Goal: Information Seeking & Learning: Learn about a topic

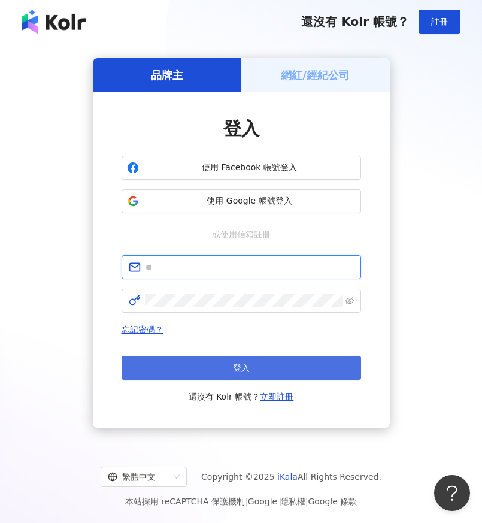
type input "**********"
click at [226, 363] on button "登入" at bounding box center [242, 368] width 240 height 24
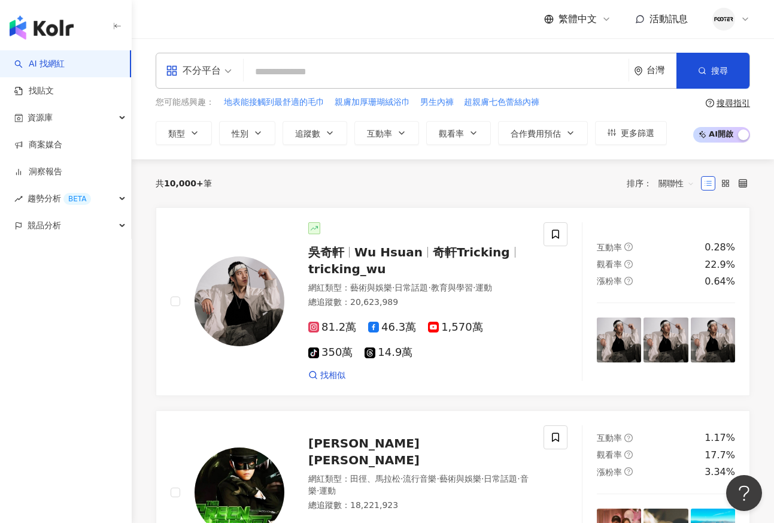
click at [349, 61] on input "search" at bounding box center [436, 71] width 375 height 23
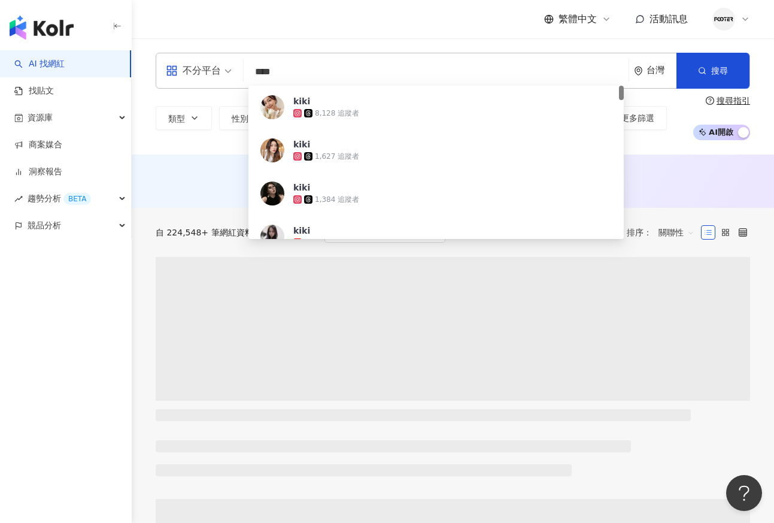
drag, startPoint x: 271, startPoint y: 62, endPoint x: 102, endPoint y: 44, distance: 169.8
click at [149, 40] on div "不分平台 **** 台灣 搜尋 9a147cb3-136a-4ccc-9f24-bbf4ebb8d127 kiki 8,128 追蹤者 kiki 1,627 …" at bounding box center [453, 96] width 643 height 116
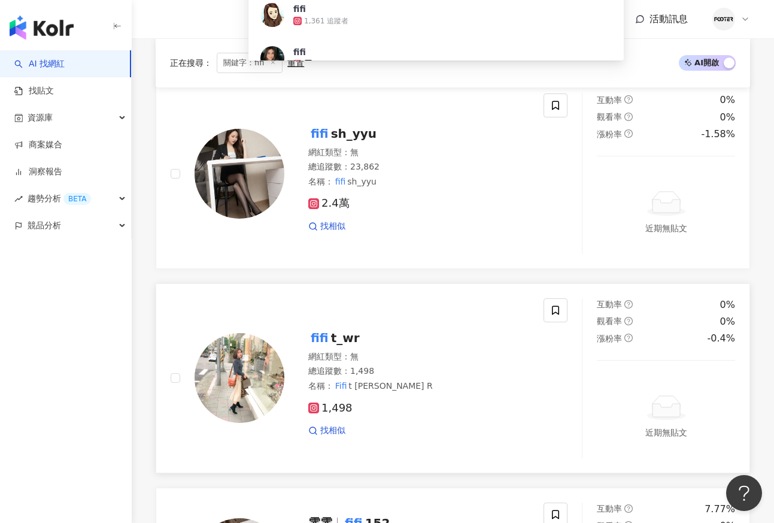
scroll to position [180, 0]
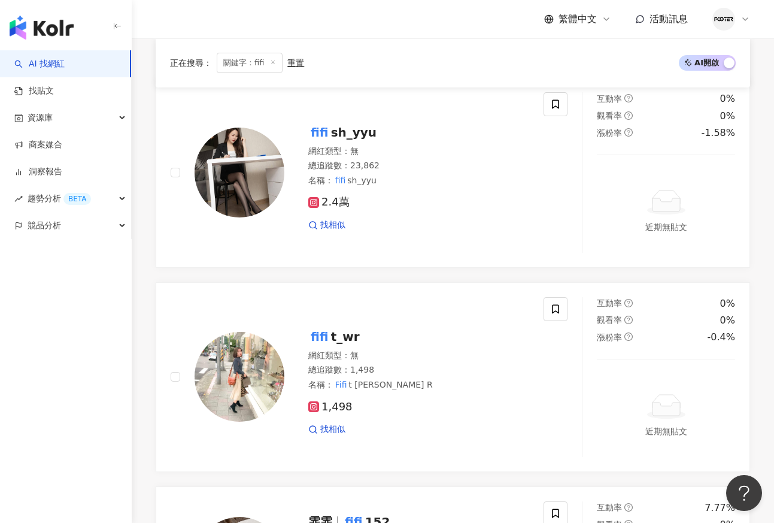
click at [139, 19] on div "繁體中文 活動訊息" at bounding box center [453, 19] width 643 height 38
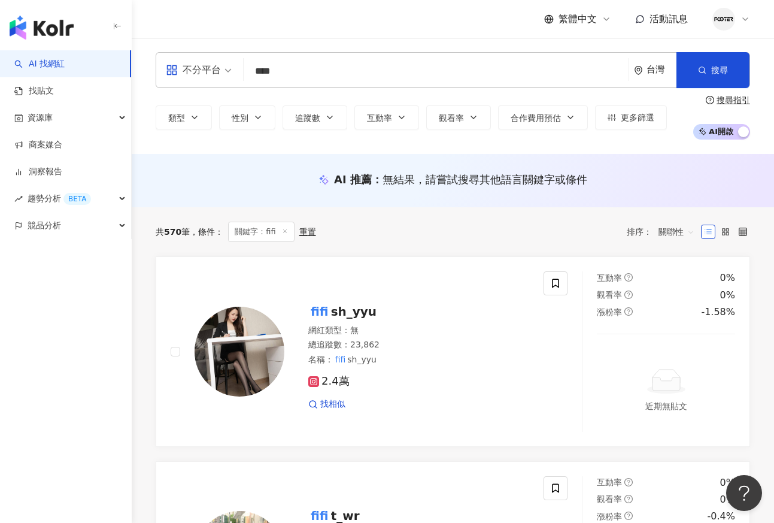
scroll to position [0, 0]
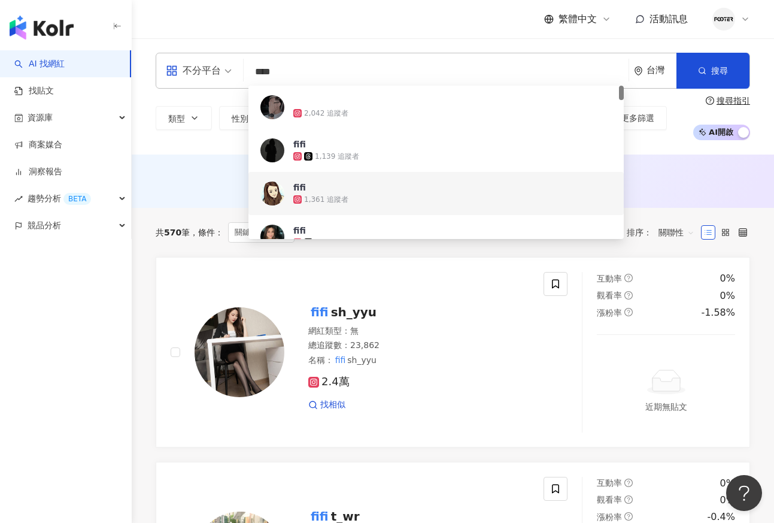
click at [304, 61] on input "****" at bounding box center [436, 71] width 375 height 23
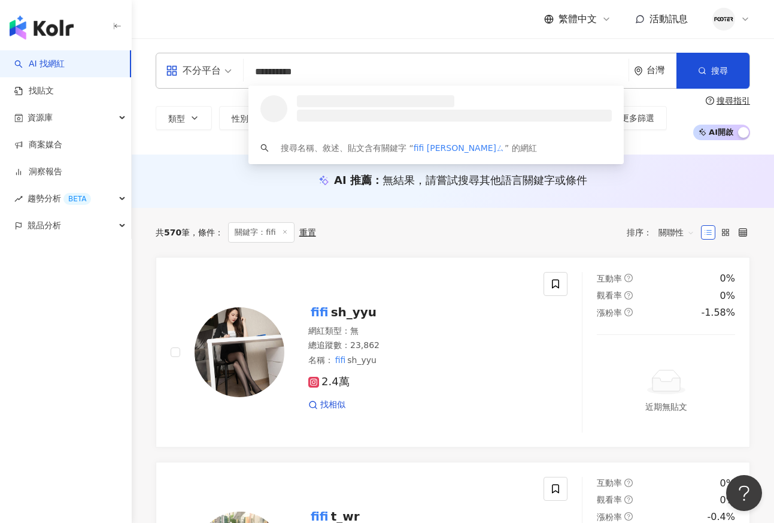
type input "********"
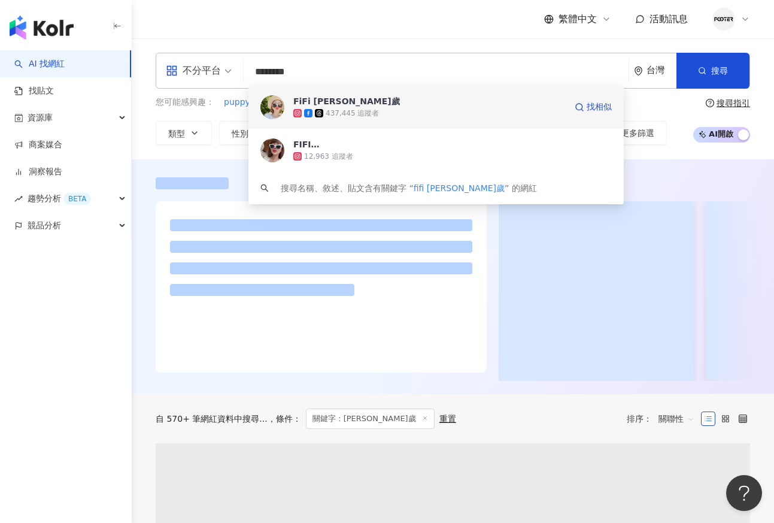
click at [380, 119] on div "FiFi 吳三歲 437,445 追蹤者 找相似" at bounding box center [436, 107] width 375 height 43
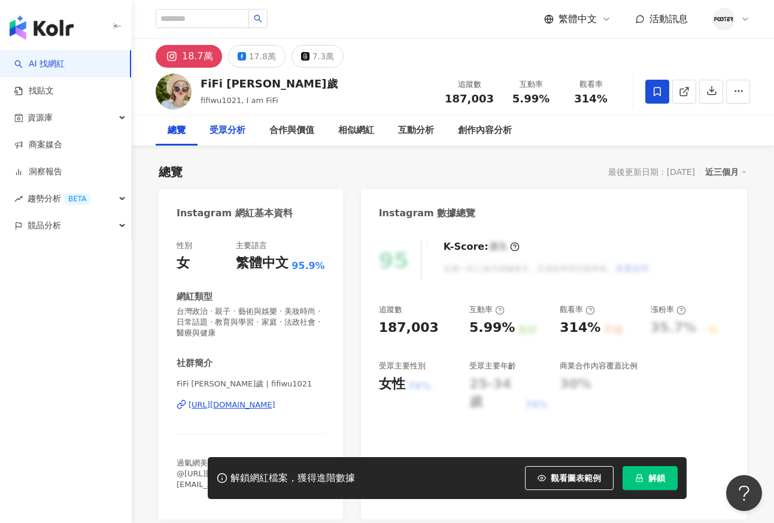
click at [220, 121] on div "受眾分析" at bounding box center [228, 131] width 60 height 30
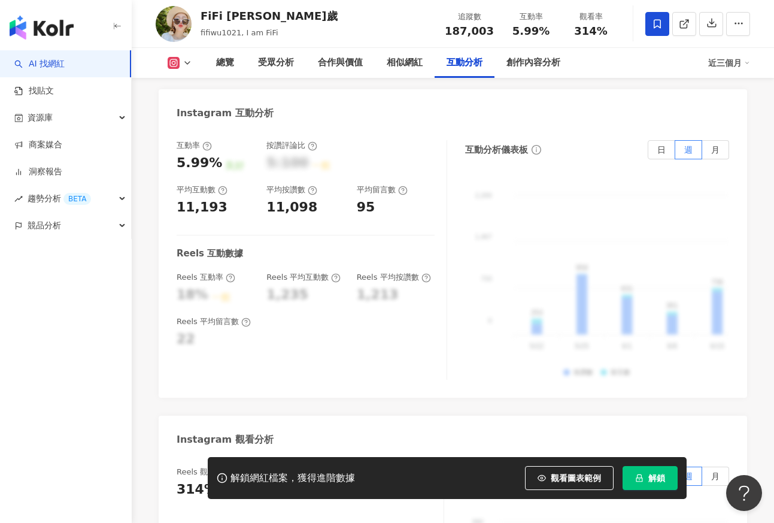
scroll to position [2440, 0]
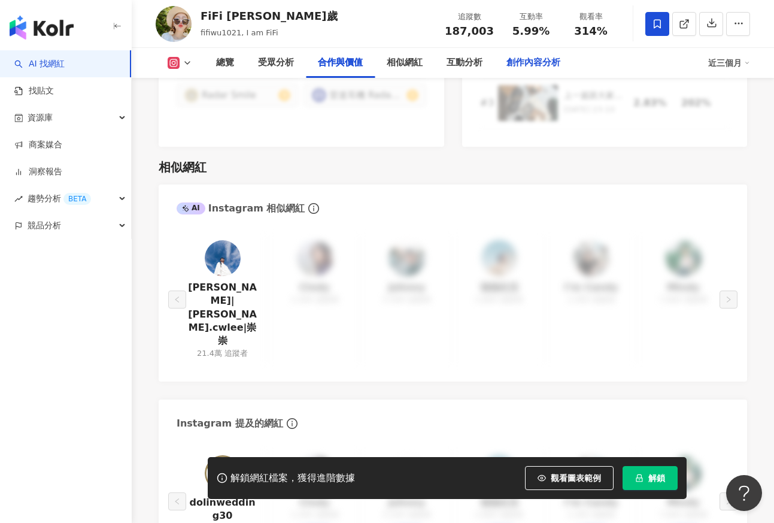
click at [507, 59] on div "創作內容分析" at bounding box center [534, 63] width 54 height 14
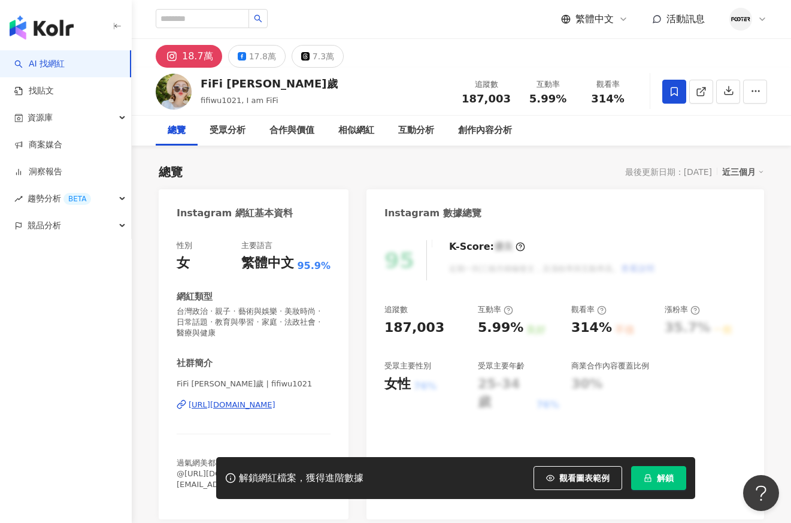
click at [200, 202] on div "Instagram 網紅基本資料" at bounding box center [254, 208] width 190 height 39
drag, startPoint x: 408, startPoint y: 253, endPoint x: 405, endPoint y: 261, distance: 8.7
click at [408, 257] on div "95" at bounding box center [405, 260] width 43 height 40
click at [399, 265] on div "95" at bounding box center [405, 260] width 43 height 40
click at [473, 255] on div "K-Score : 優良 近期一到三個月積極發文，且漲粉率與互動率高。 查看說明" at bounding box center [546, 260] width 218 height 40
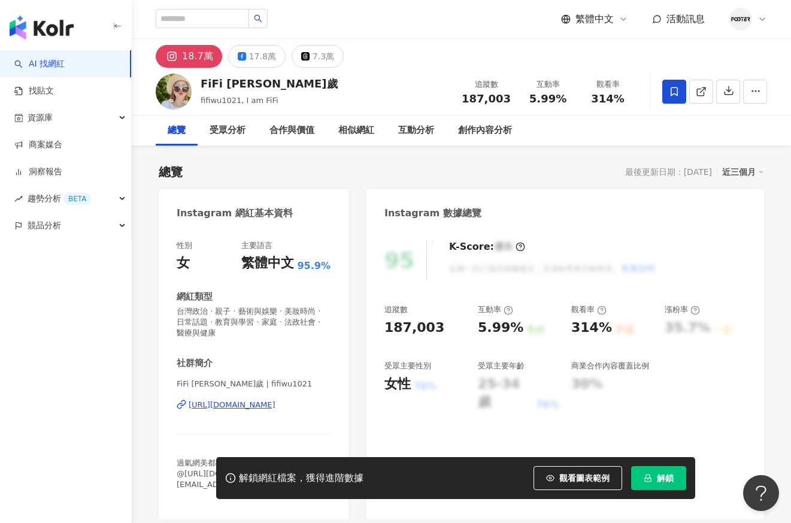
click at [687, 98] on div at bounding box center [714, 92] width 105 height 36
click at [709, 86] on link at bounding box center [701, 92] width 24 height 24
click at [105, 275] on div "AI 找網紅 找貼文 資源庫 商案媒合 洞察報告 趨勢分析 BETA 競品分析" at bounding box center [66, 286] width 132 height 472
click at [393, 178] on div "總覽 最後更新日期：2025/8/21 近三個月" at bounding box center [461, 171] width 605 height 17
drag, startPoint x: 466, startPoint y: 126, endPoint x: 409, endPoint y: 125, distance: 57.5
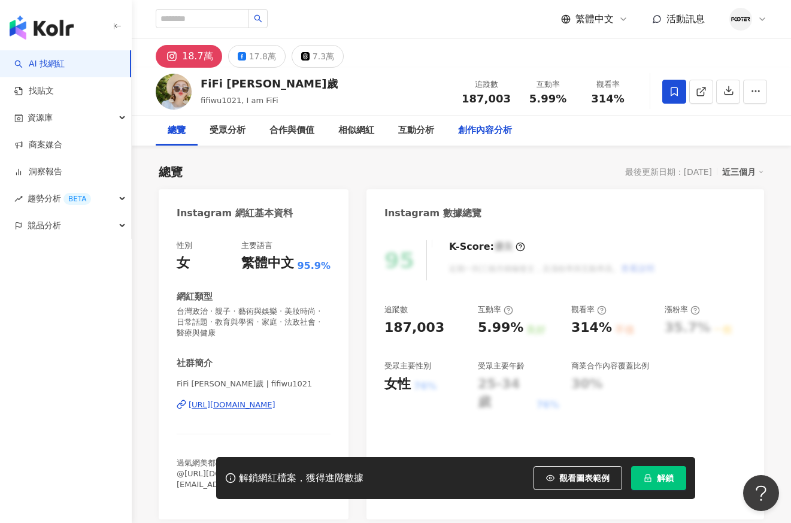
click at [466, 126] on div "創作內容分析" at bounding box center [485, 130] width 54 height 14
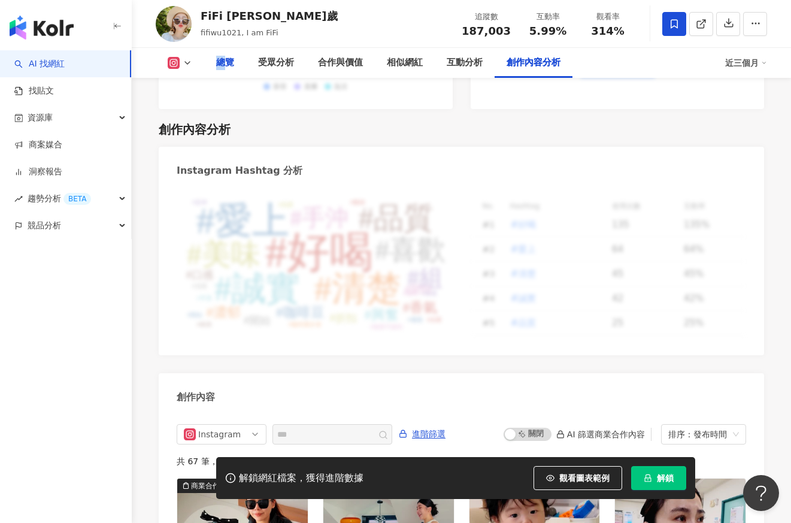
click at [221, 72] on div "總覽" at bounding box center [225, 63] width 42 height 30
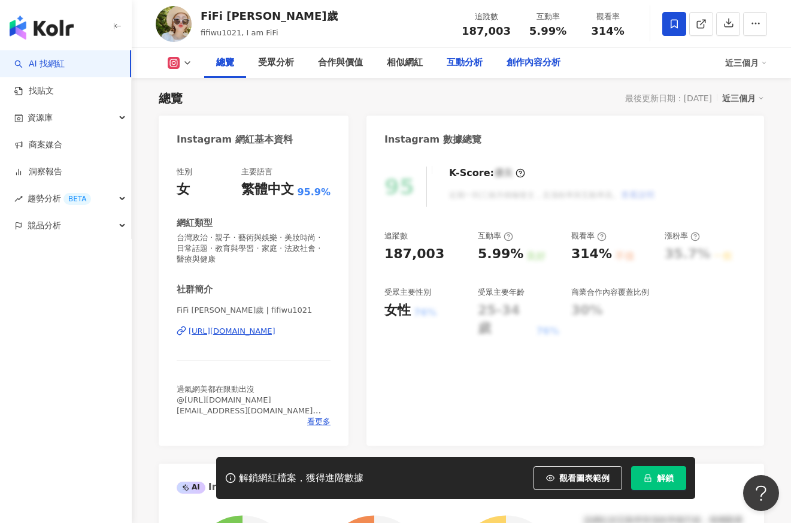
drag, startPoint x: 517, startPoint y: 61, endPoint x: 450, endPoint y: 63, distance: 67.7
click at [504, 62] on div "創作內容分析" at bounding box center [534, 63] width 78 height 30
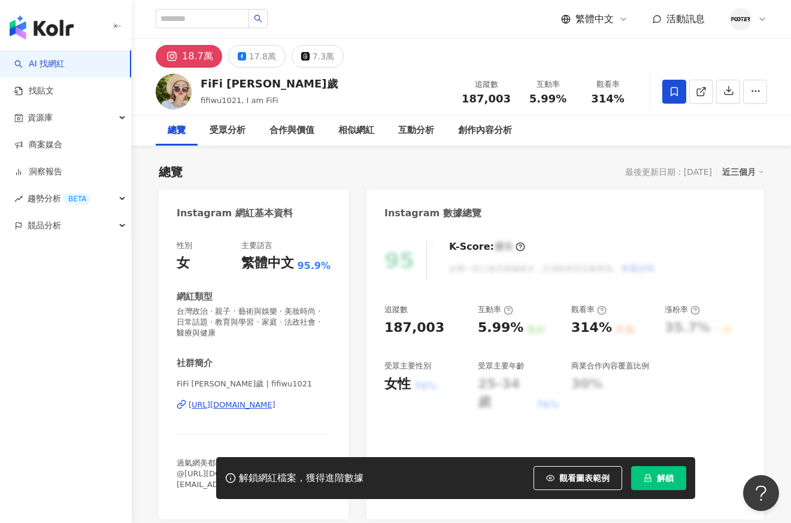
drag, startPoint x: 119, startPoint y: 263, endPoint x: 146, endPoint y: 246, distance: 32.4
click at [119, 263] on div "AI 找網紅 找貼文 資源庫 商案媒合 洞察報告 趨勢分析 BETA 競品分析" at bounding box center [66, 286] width 132 height 472
click at [191, 8] on div "繁體中文 活動訊息" at bounding box center [461, 19] width 611 height 38
click at [179, 24] on input "search" at bounding box center [202, 18] width 93 height 19
type input "***"
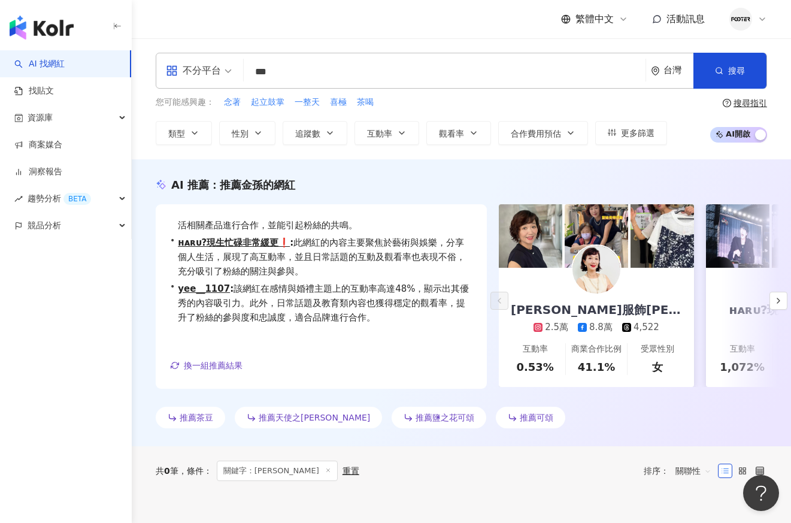
click at [277, 69] on input "***" at bounding box center [445, 71] width 392 height 23
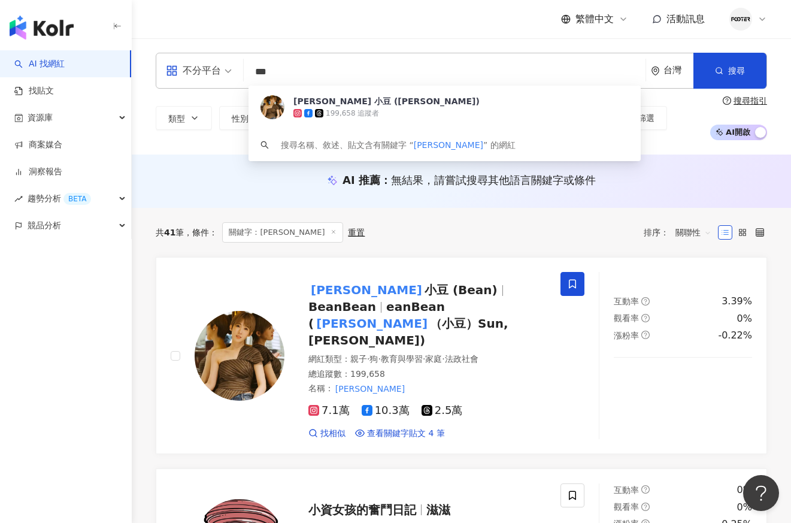
scroll to position [60, 0]
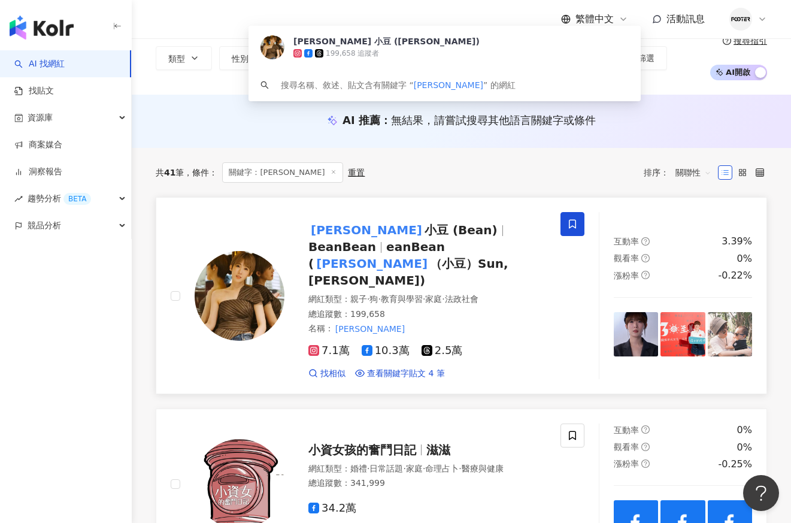
type input "***"
click at [247, 297] on img at bounding box center [240, 296] width 90 height 90
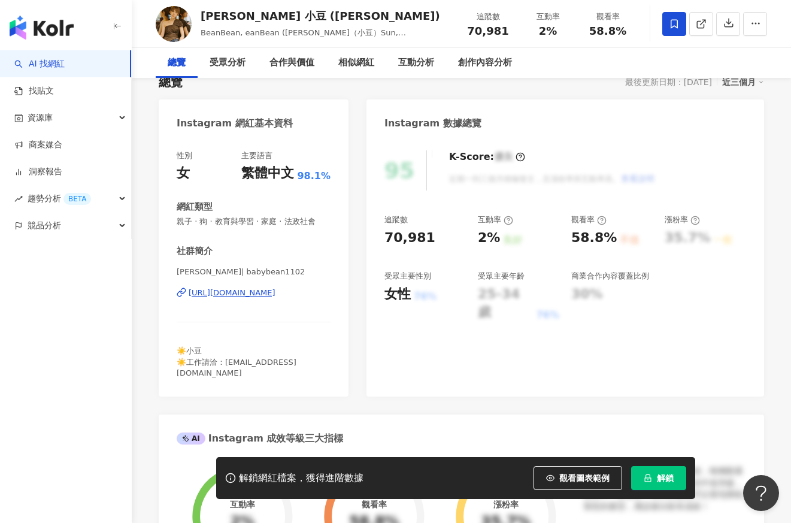
scroll to position [120, 0]
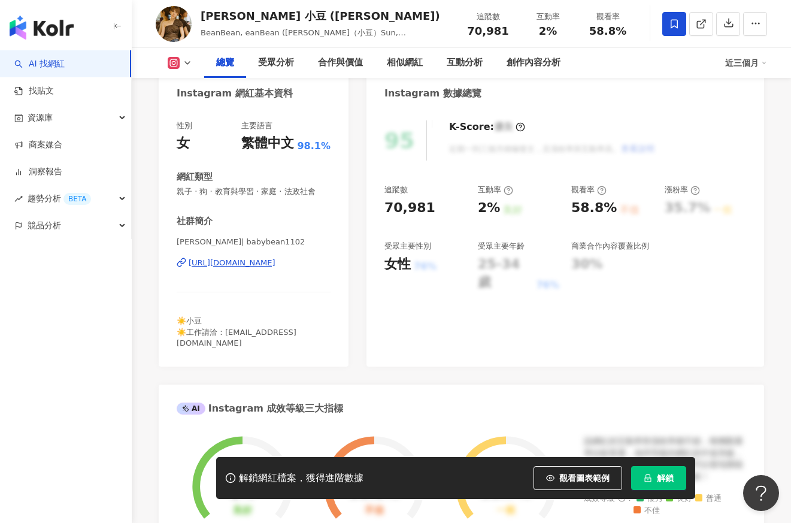
click at [232, 282] on div "孫可芳 | babybean1102 https://www.instagram.com/babybean1102/" at bounding box center [254, 272] width 154 height 70
click at [231, 268] on div "https://www.instagram.com/babybean1102/" at bounding box center [232, 262] width 87 height 11
click at [165, 357] on div "性別 女 主要語言 繁體中文 98.1% 網紅類型 親子 · 狗 · 教育與學習 · 家庭 · 法政社會 社群簡介 孫可芳 | babybean1102 ht…" at bounding box center [254, 237] width 190 height 258
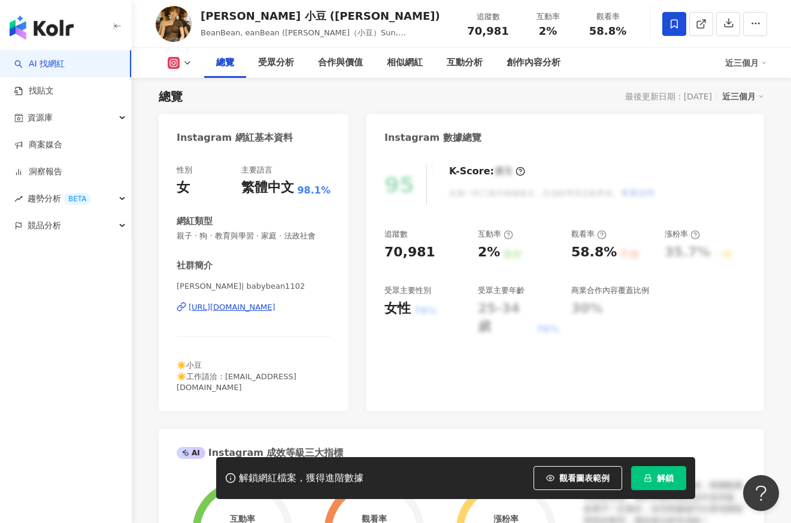
scroll to position [0, 0]
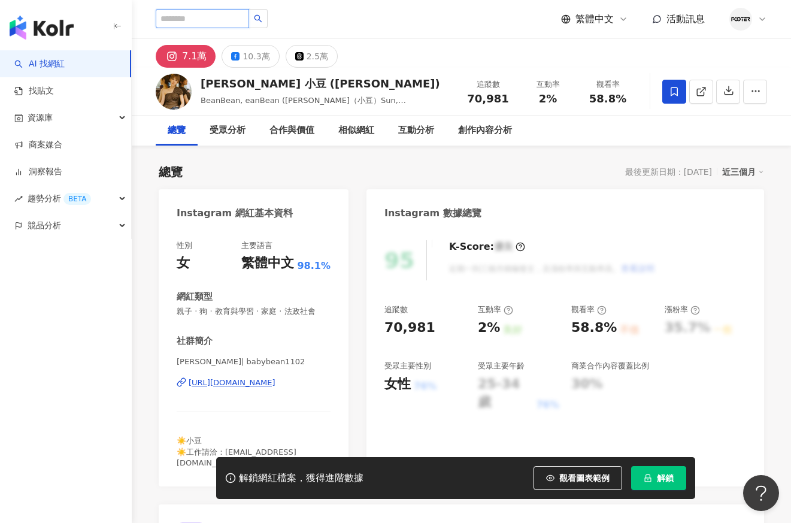
click at [204, 20] on input "search" at bounding box center [202, 18] width 93 height 19
paste input "***"
type input "***"
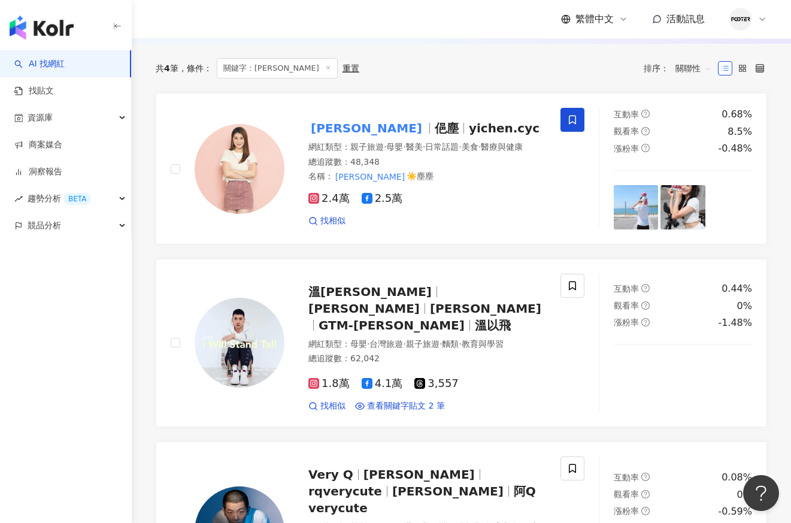
scroll to position [180, 0]
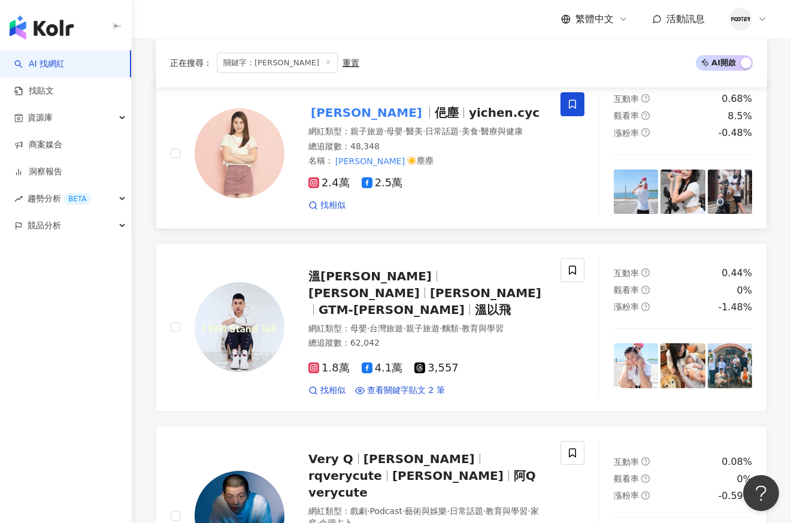
click at [235, 130] on img at bounding box center [240, 153] width 90 height 90
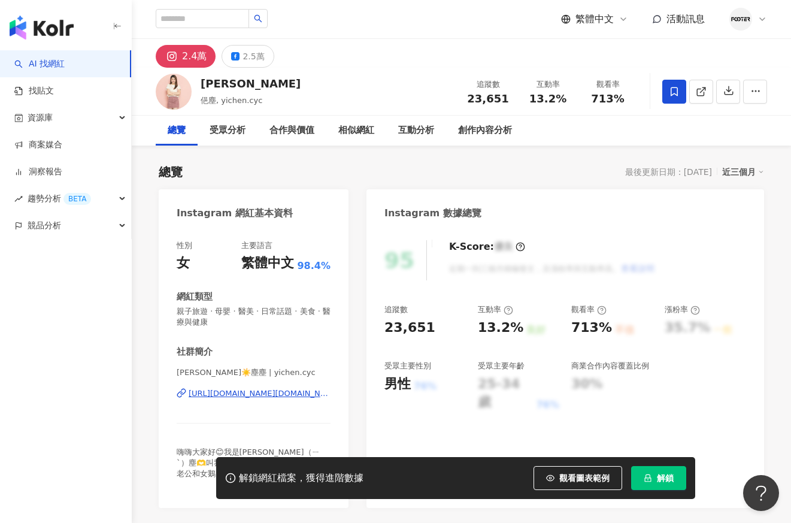
click at [359, 44] on div "2.4萬 2.5萬" at bounding box center [461, 53] width 659 height 29
click at [63, 348] on div "AI 找網紅 找貼文 資源庫 商案媒合 洞察報告 趨勢分析 BETA 競品分析" at bounding box center [66, 286] width 132 height 472
click at [363, 93] on div "陳俋塵 俋塵, yichen.cyc 追蹤數 23,651 互動率 13.2% 觀看率 713%" at bounding box center [461, 91] width 659 height 47
drag, startPoint x: 137, startPoint y: 139, endPoint x: 229, endPoint y: 52, distance: 126.2
click at [142, 132] on div "總覽 受眾分析 合作與價值 相似網紅 互動分析 創作內容分析" at bounding box center [461, 131] width 659 height 30
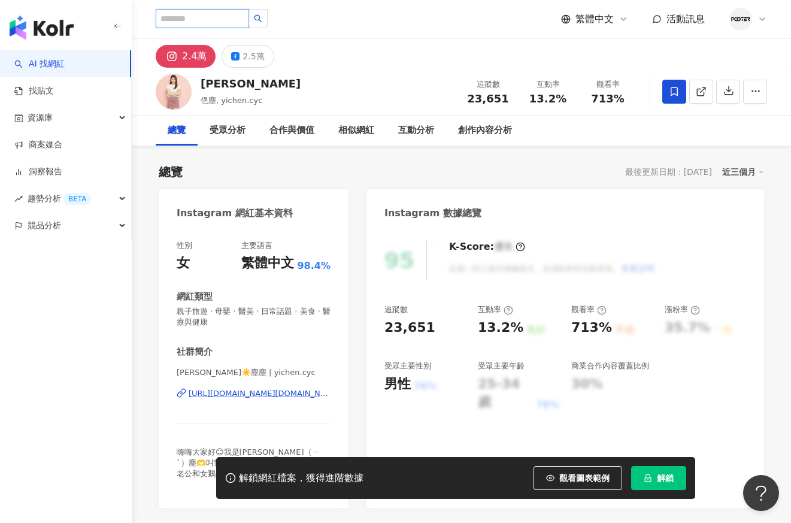
click at [220, 16] on input "search" at bounding box center [202, 18] width 93 height 19
paste input "*********"
type input "*********"
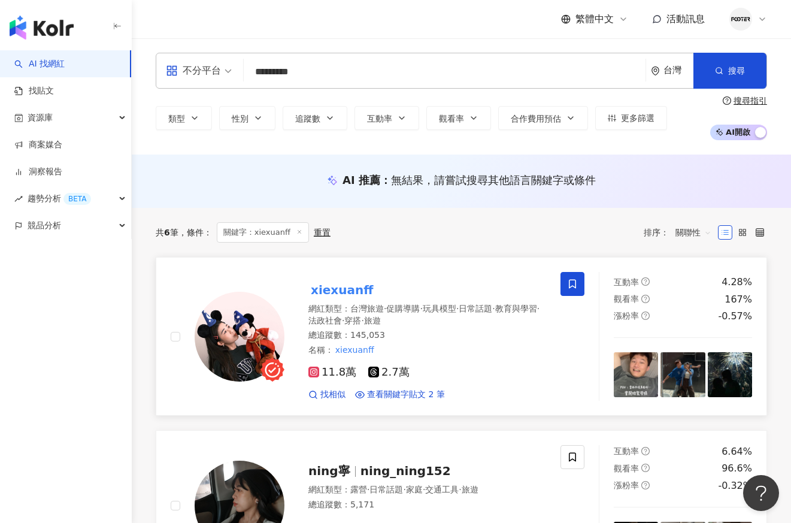
click at [350, 295] on mark "xiexuanff" at bounding box center [341, 289] width 67 height 19
click at [62, 171] on link "洞察報告" at bounding box center [38, 172] width 48 height 12
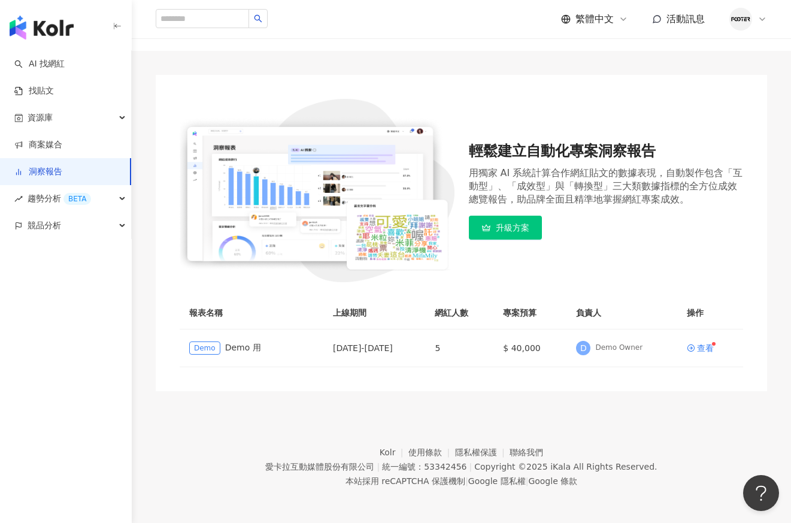
scroll to position [62, 0]
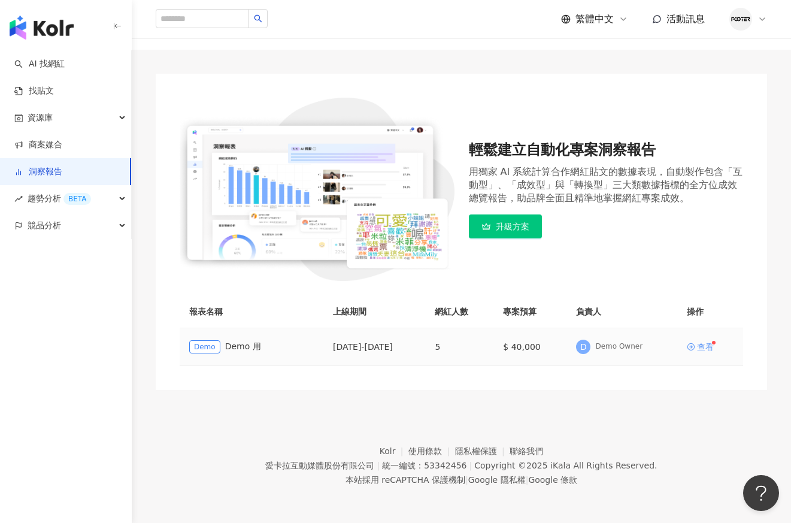
click at [711, 350] on div "查看" at bounding box center [705, 347] width 17 height 8
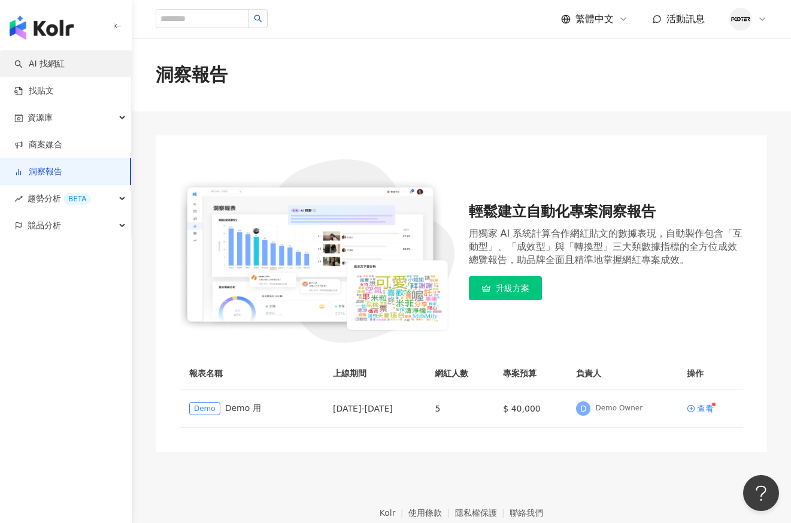
click at [65, 66] on link "AI 找網紅" at bounding box center [39, 64] width 50 height 12
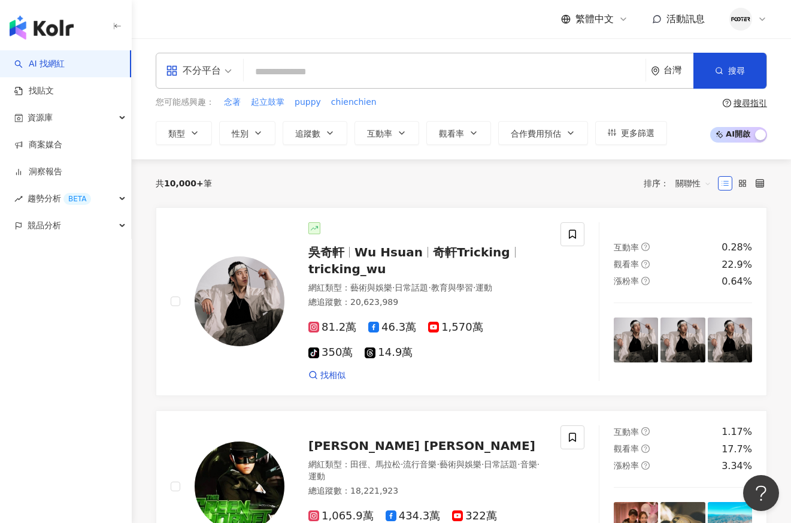
click at [744, 24] on img at bounding box center [740, 19] width 23 height 23
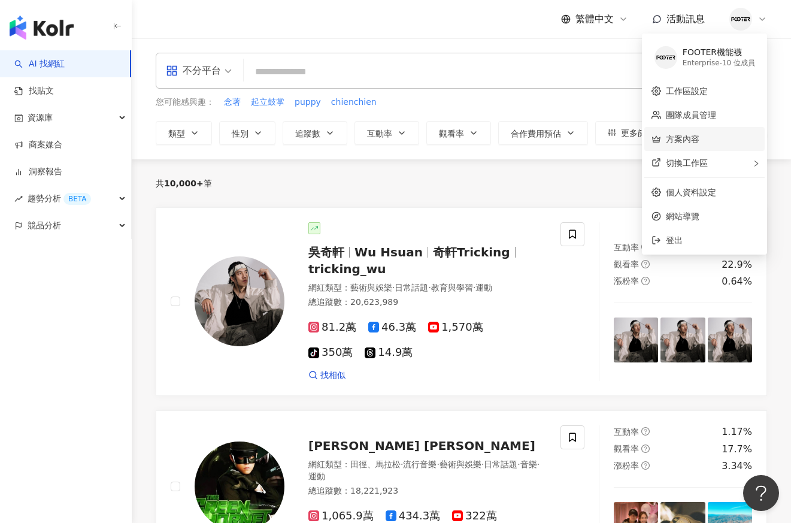
click at [699, 142] on link "方案內容" at bounding box center [683, 139] width 34 height 10
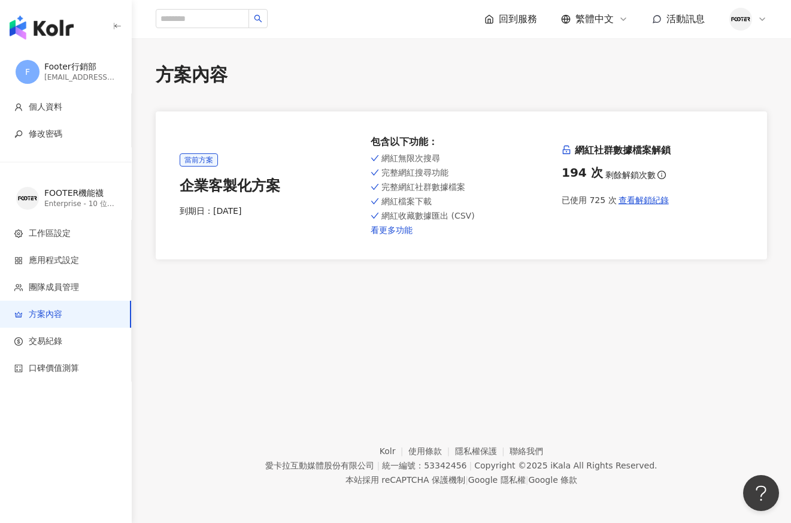
click at [378, 233] on link "看更多功能" at bounding box center [461, 230] width 181 height 10
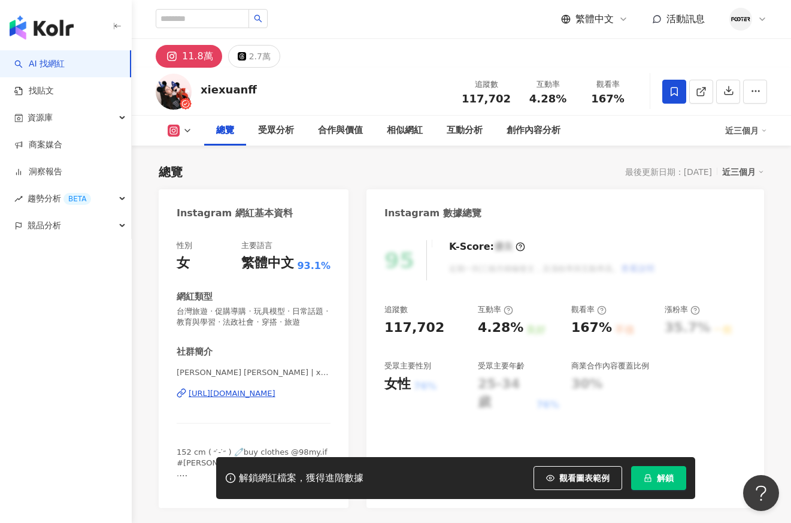
scroll to position [60, 0]
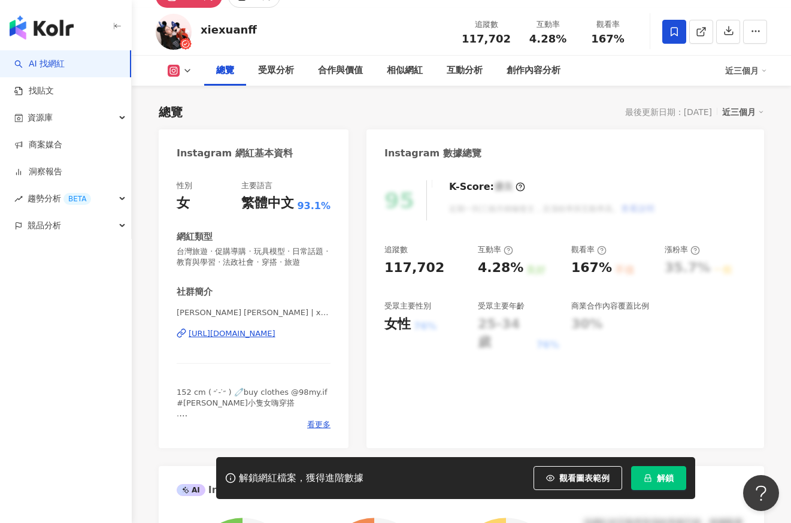
drag, startPoint x: 195, startPoint y: 116, endPoint x: 213, endPoint y: 116, distance: 18.0
click at [196, 117] on div "總覽 最後更新日期：2025/8/22 近三個月" at bounding box center [461, 112] width 605 height 17
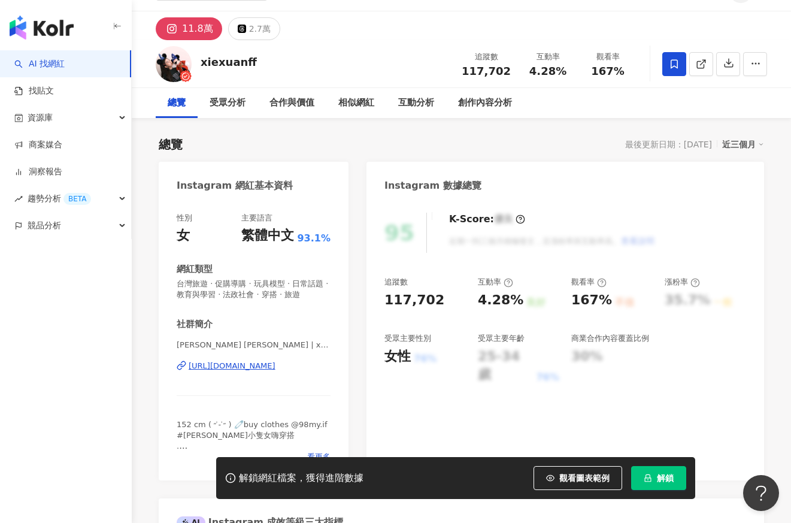
scroll to position [0, 0]
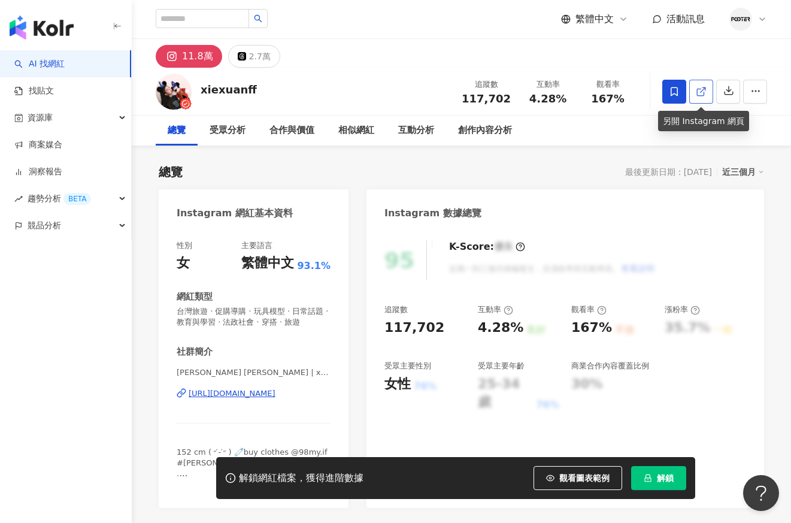
click at [694, 92] on link at bounding box center [701, 92] width 24 height 24
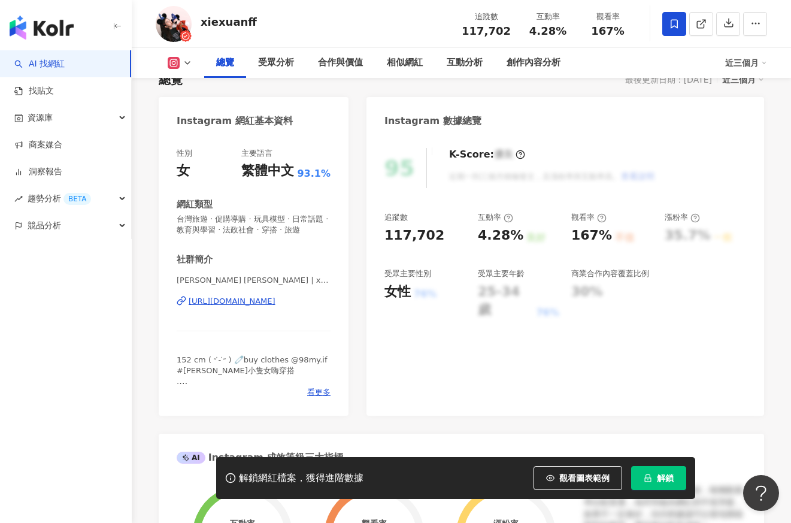
scroll to position [120, 0]
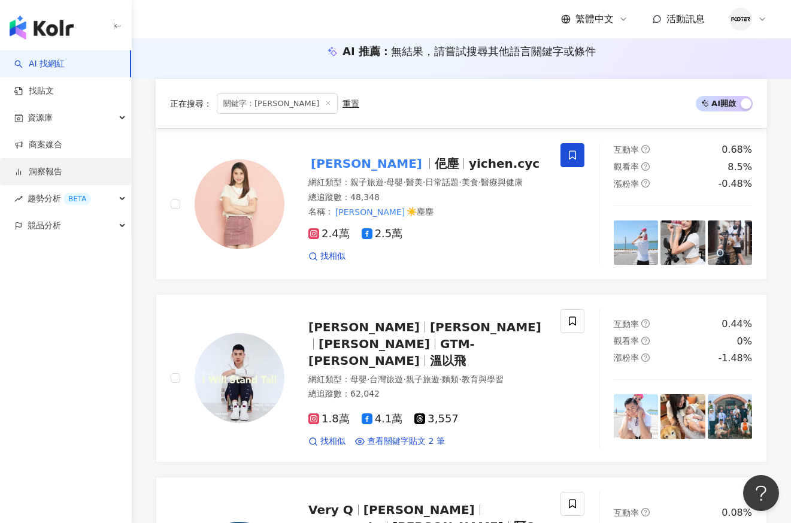
scroll to position [120, 0]
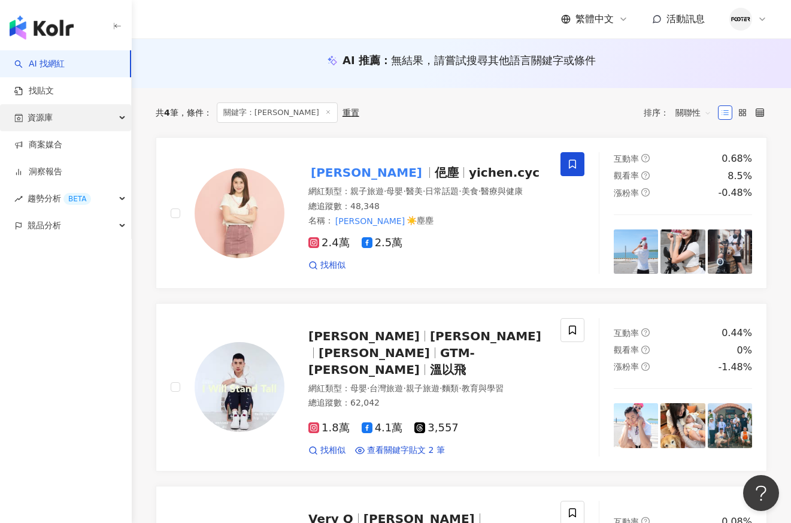
click at [79, 122] on div "資源庫" at bounding box center [65, 117] width 131 height 27
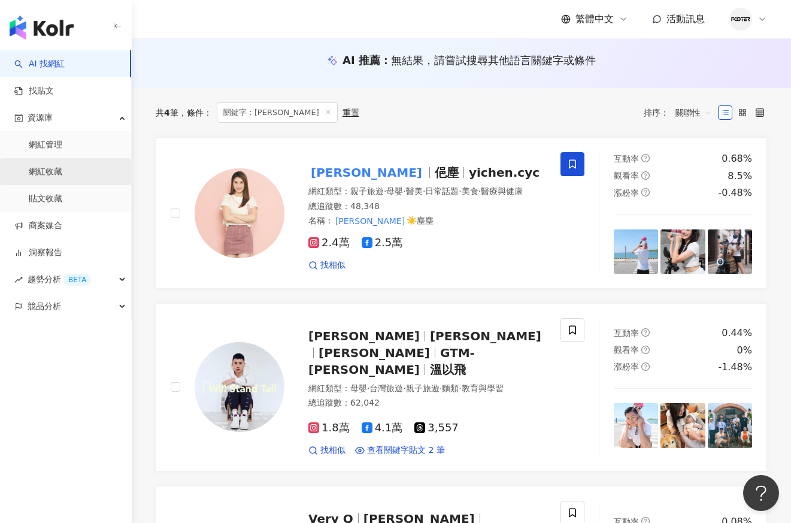
click at [50, 178] on link "網紅收藏" at bounding box center [46, 172] width 34 height 12
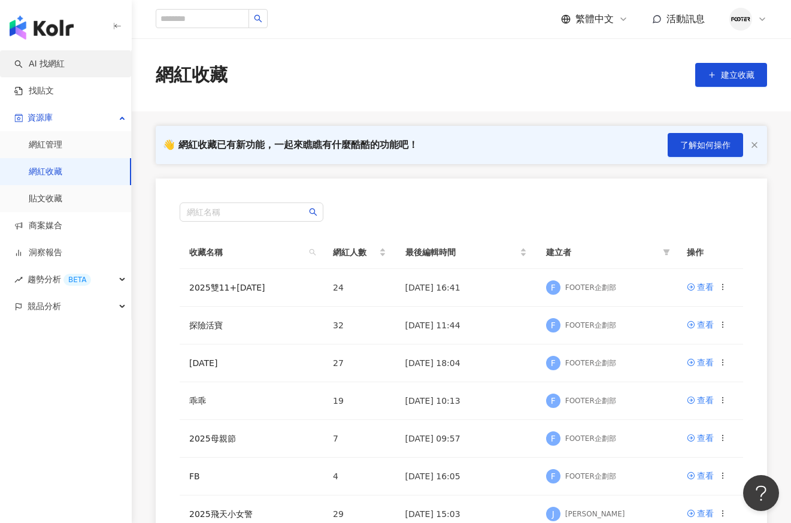
click at [65, 69] on link "AI 找網紅" at bounding box center [39, 64] width 50 height 12
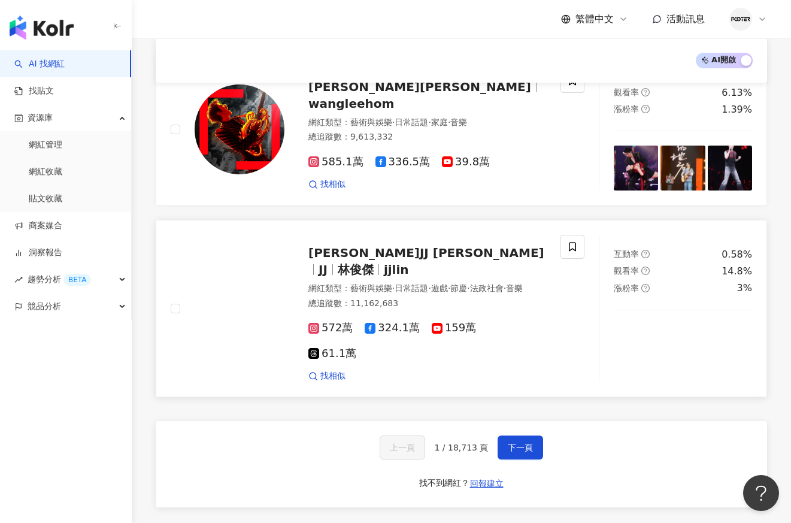
scroll to position [2096, 0]
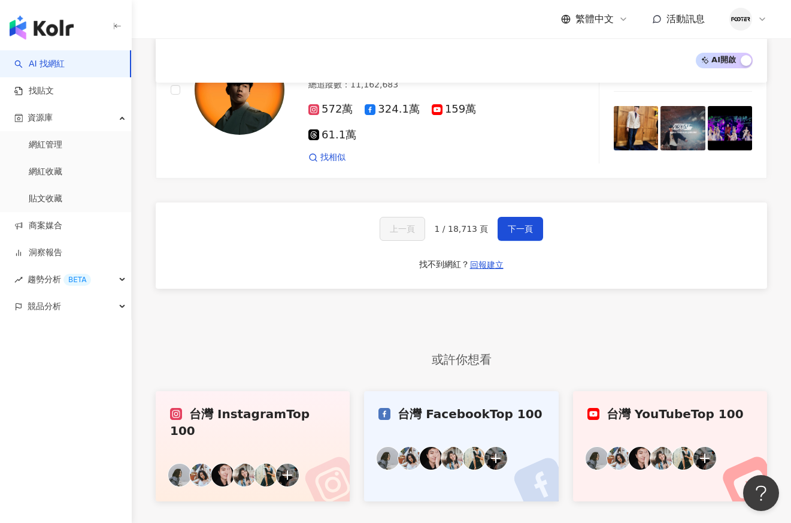
click at [256, 414] on link "台灣 Instagram Top 100" at bounding box center [253, 446] width 194 height 110
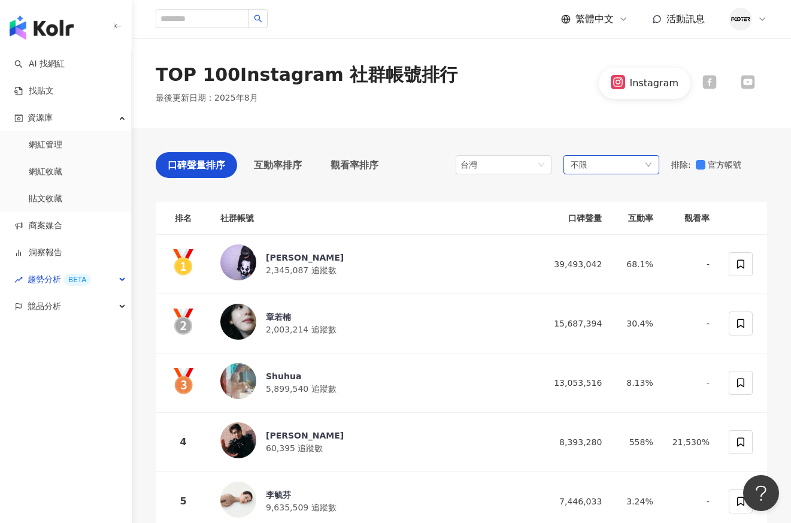
click at [608, 158] on div "不限" at bounding box center [611, 164] width 96 height 19
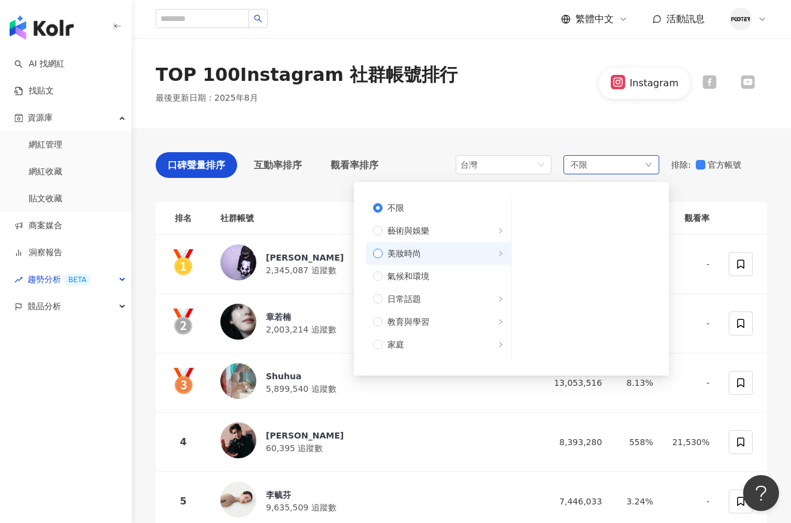
click at [403, 246] on label "美妝時尚" at bounding box center [438, 253] width 145 height 23
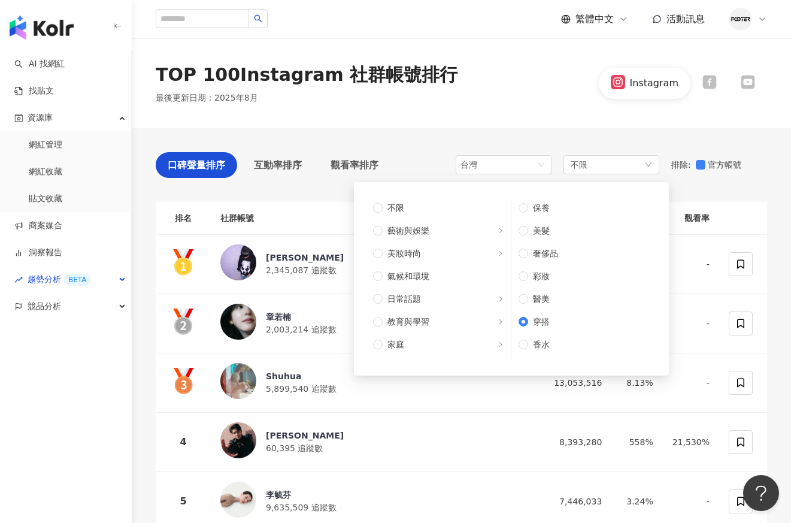
click at [596, 121] on div "TOP 100 Instagram 社群帳號排行 最後更新日期 ： 2025年8月 Instagram" at bounding box center [461, 83] width 659 height 90
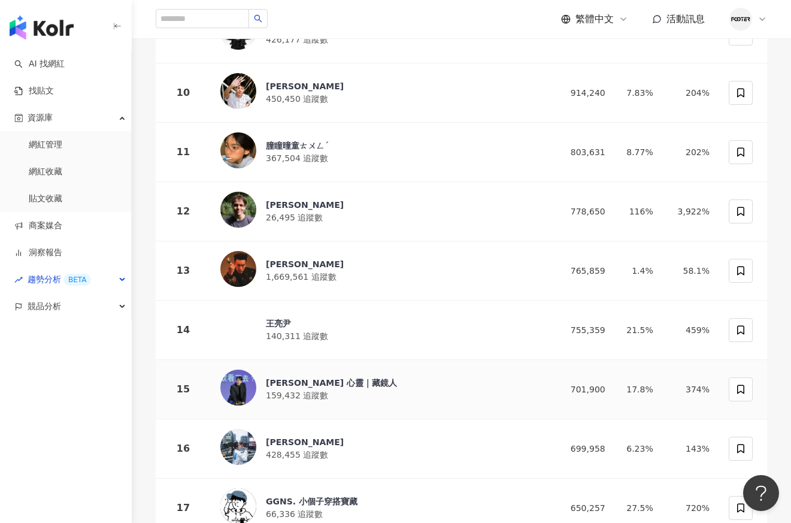
scroll to position [719, 0]
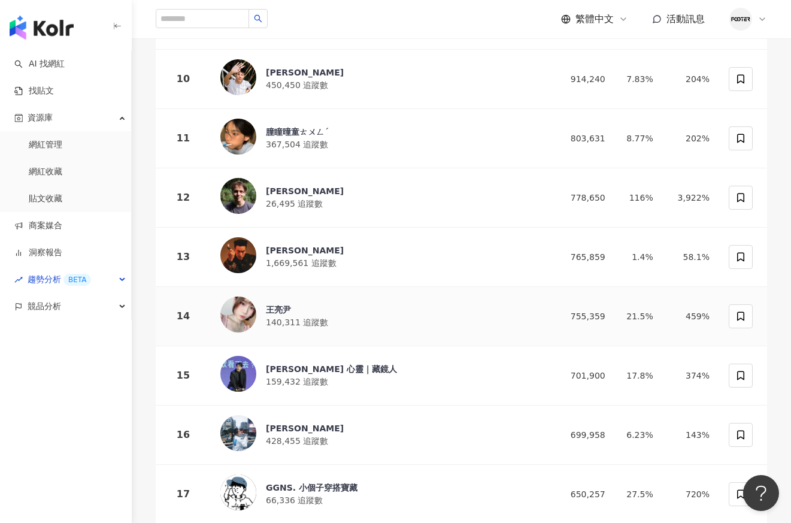
click at [283, 304] on div "王亮尹" at bounding box center [297, 310] width 62 height 12
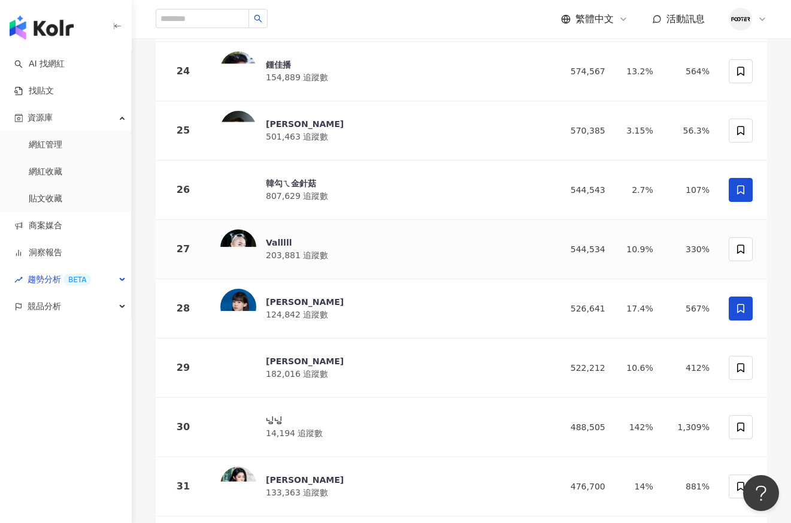
scroll to position [1557, 0]
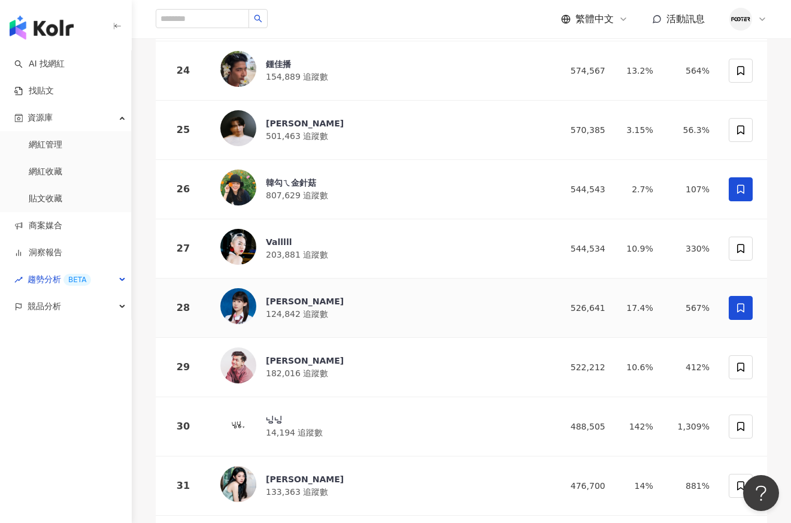
click at [284, 288] on div "林海兒 124,842 追蹤數" at bounding box center [376, 308] width 313 height 40
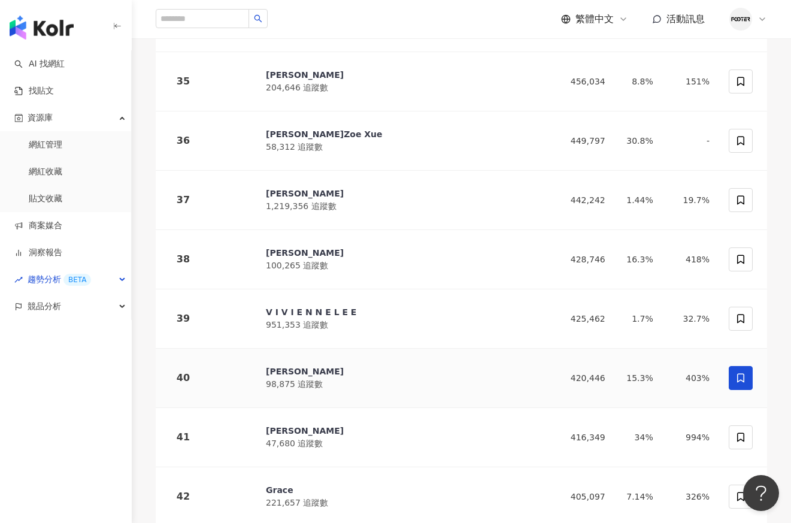
scroll to position [2216, 0]
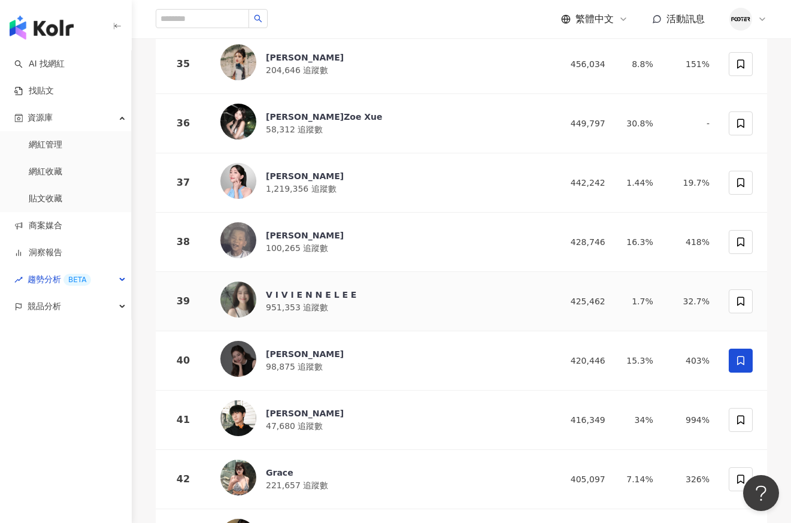
click at [314, 289] on div "V I V I E N N E L E E" at bounding box center [311, 295] width 90 height 12
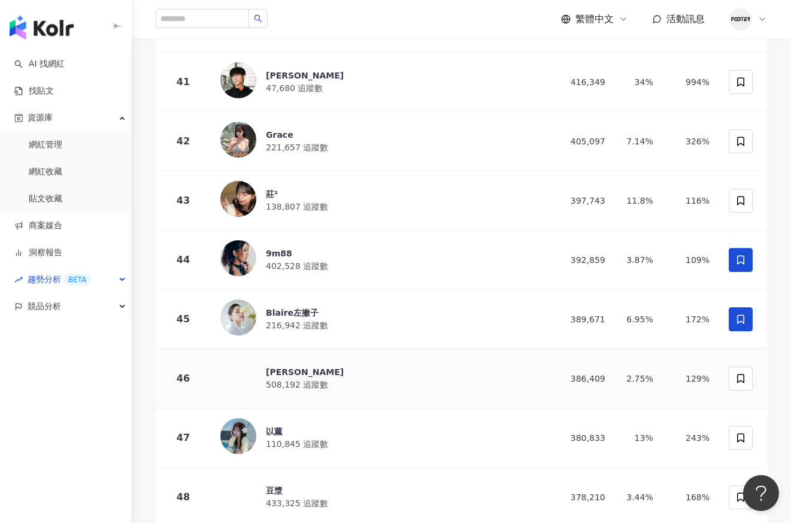
scroll to position [2575, 0]
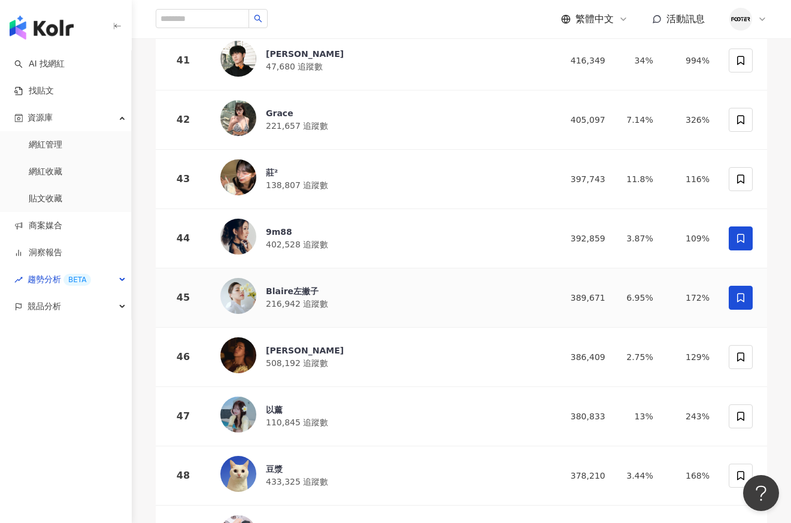
click at [285, 285] on div "Blaire左撇子" at bounding box center [297, 291] width 62 height 12
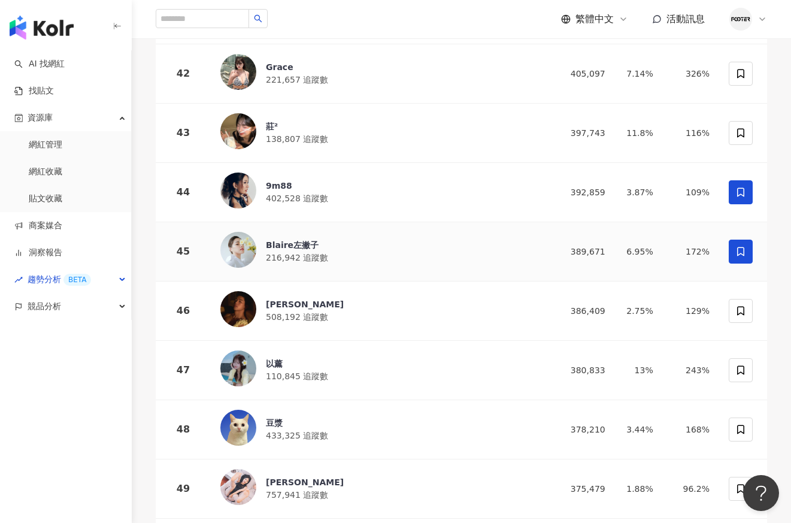
scroll to position [2635, 0]
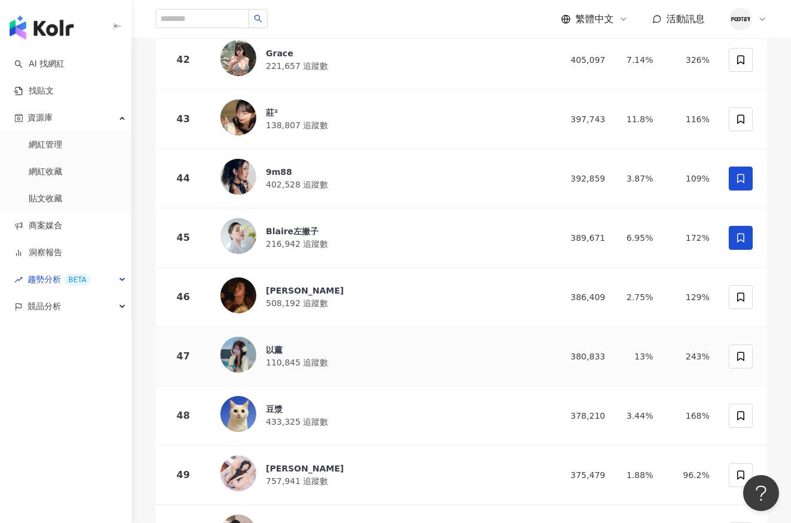
click at [268, 344] on div "以薰" at bounding box center [297, 350] width 62 height 12
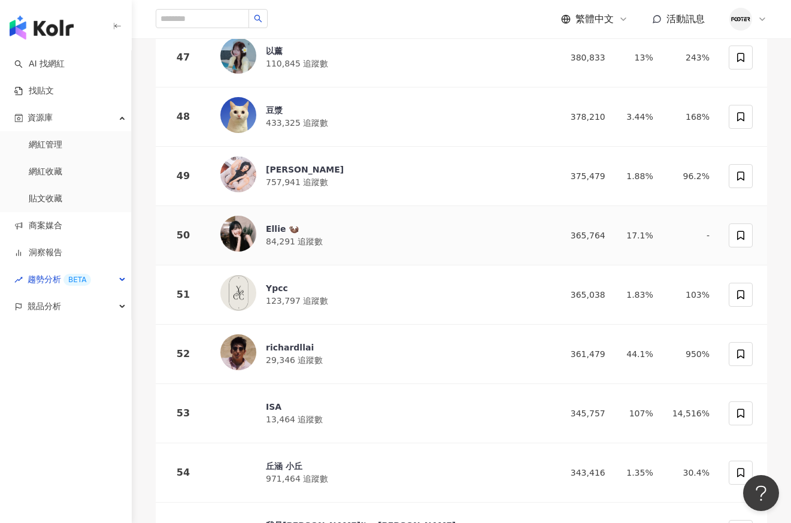
scroll to position [2934, 0]
click at [281, 163] on div "艾瑞絲" at bounding box center [305, 169] width 78 height 12
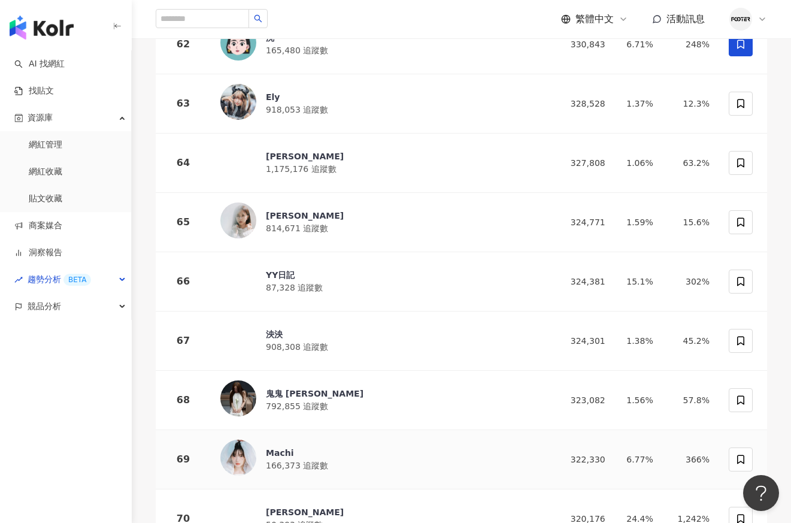
scroll to position [4012, 0]
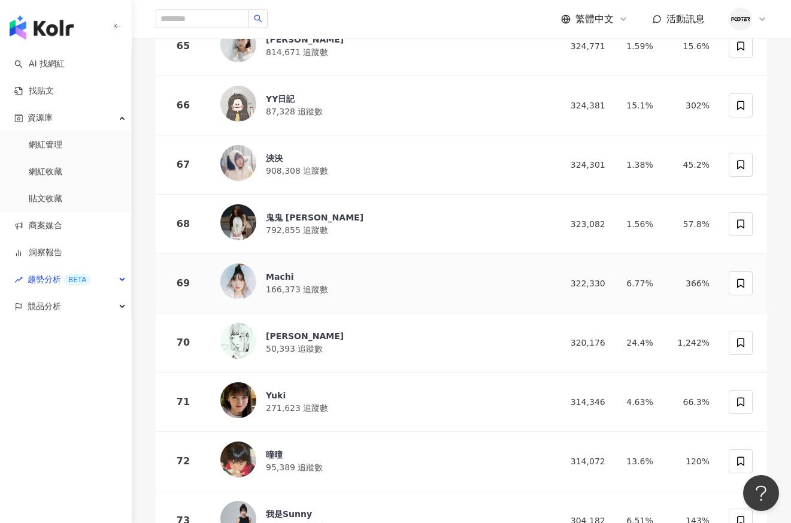
click at [271, 271] on div "Machi" at bounding box center [297, 277] width 62 height 12
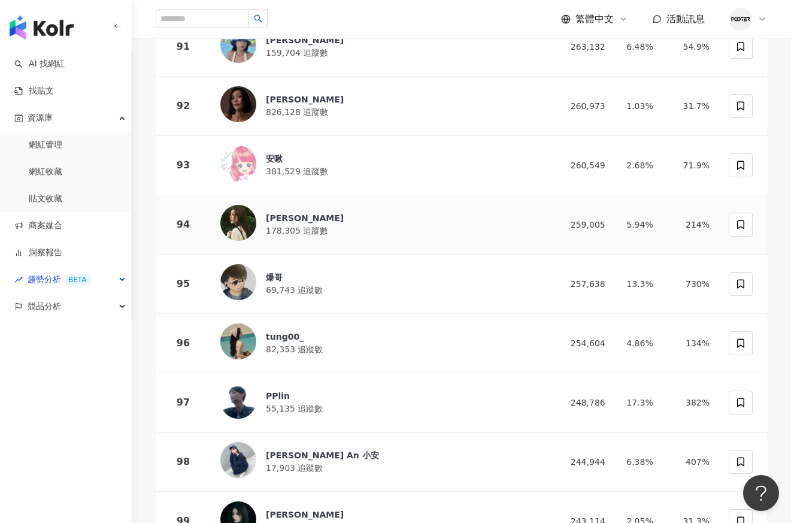
scroll to position [5569, 0]
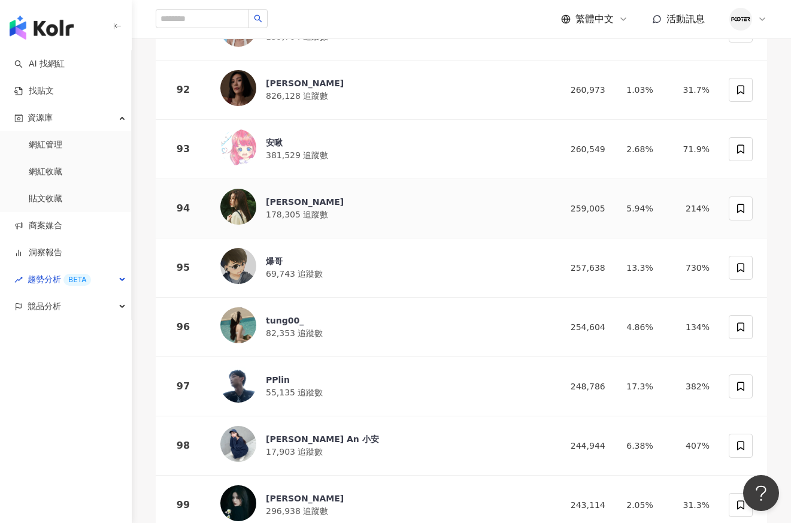
click at [296, 196] on div "Cindy H" at bounding box center [305, 202] width 78 height 12
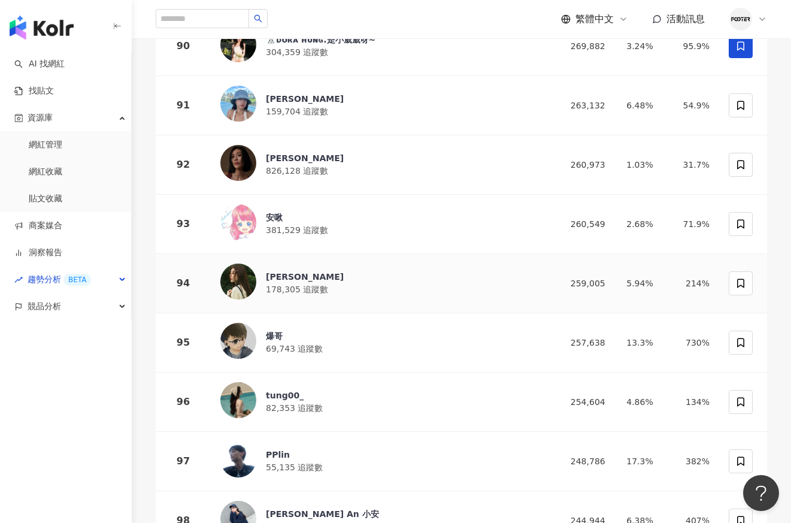
scroll to position [5558, 0]
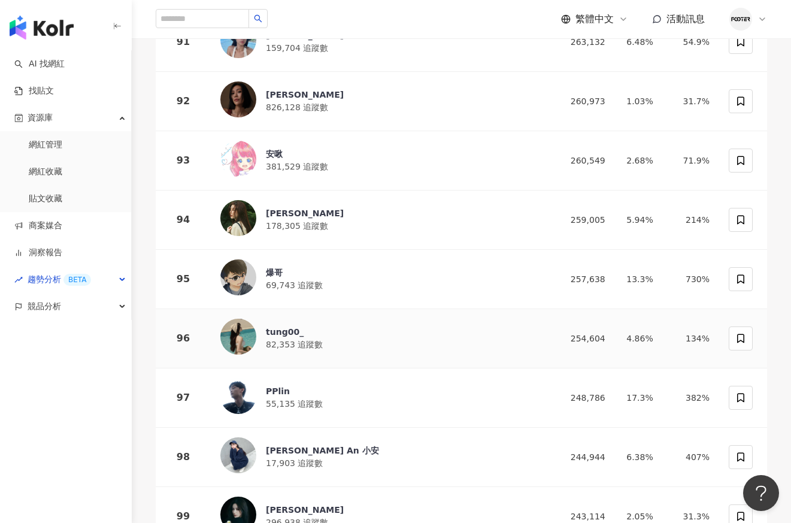
click at [288, 326] on div "tung00_" at bounding box center [294, 332] width 57 height 12
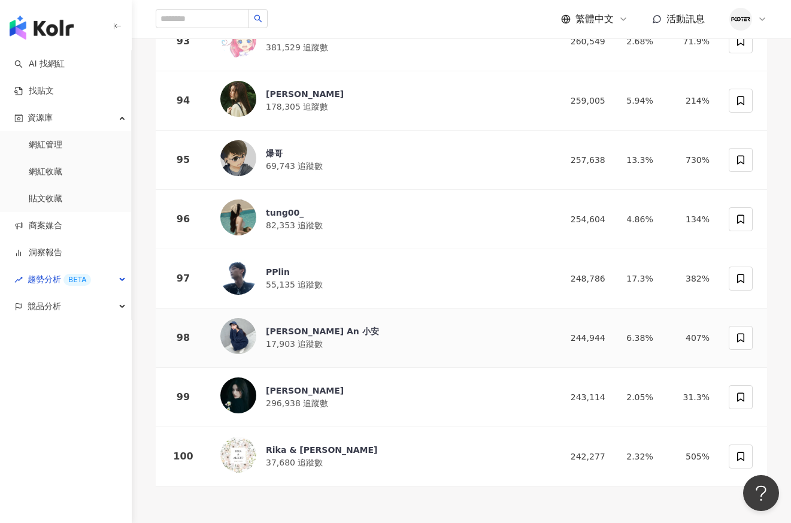
scroll to position [5737, 0]
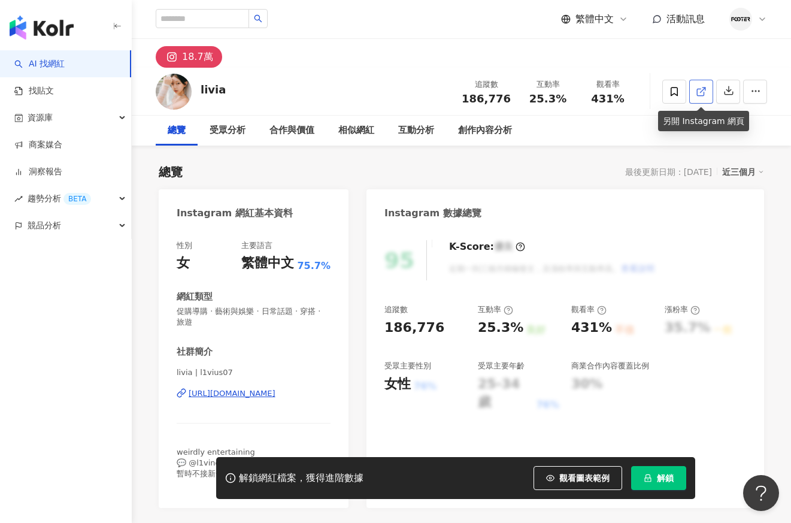
click at [697, 93] on icon at bounding box center [700, 92] width 7 height 7
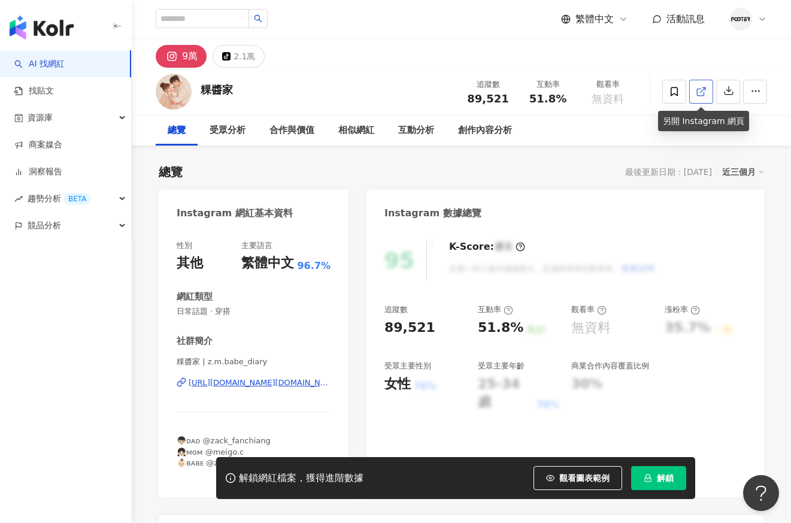
click at [704, 89] on line at bounding box center [703, 89] width 5 height 5
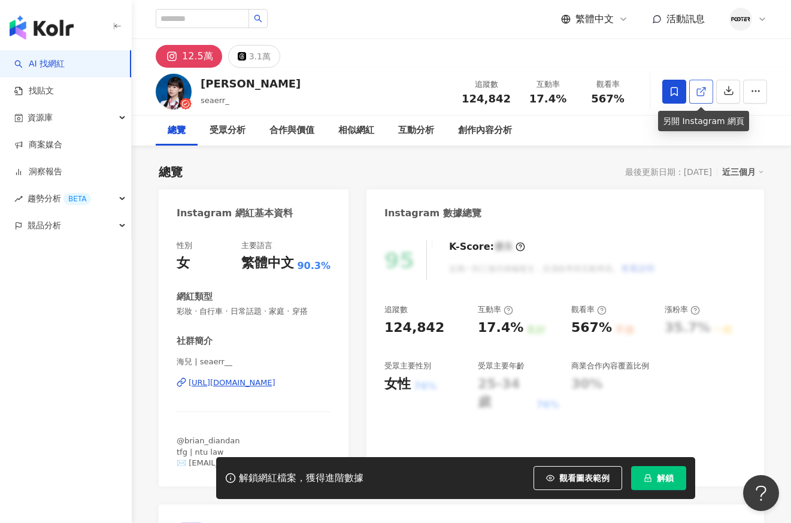
click at [696, 94] on icon at bounding box center [701, 91] width 11 height 11
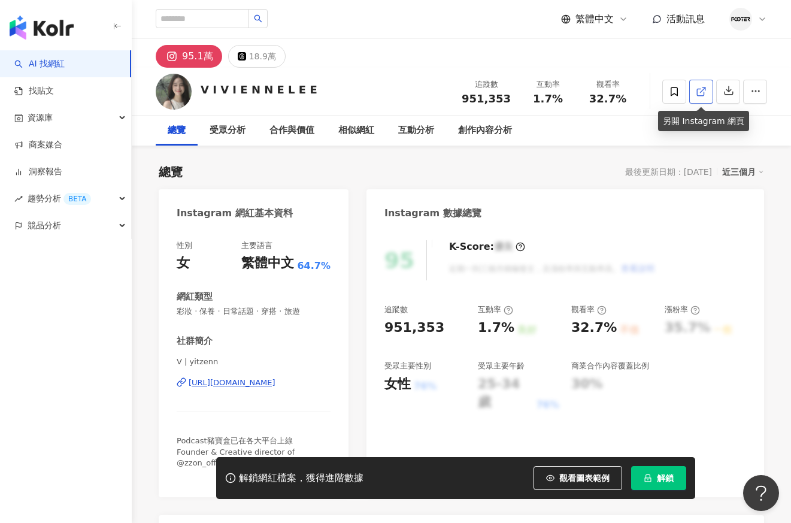
click at [697, 90] on icon at bounding box center [700, 92] width 7 height 7
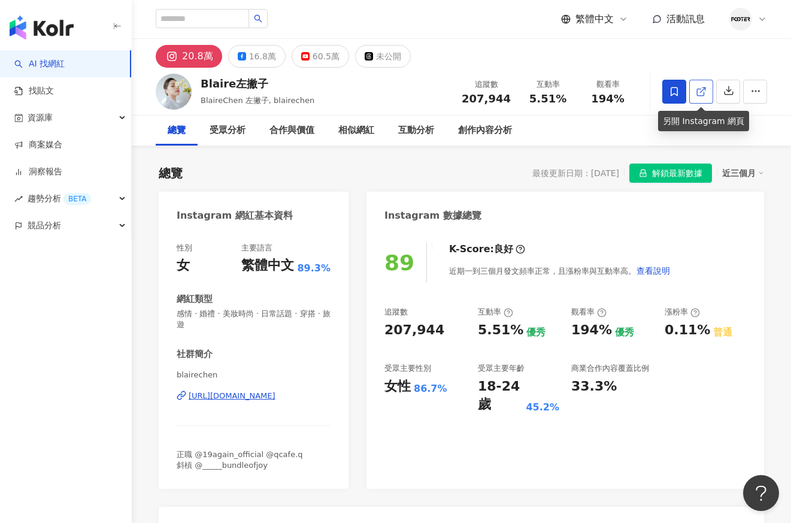
click at [699, 90] on icon at bounding box center [701, 91] width 11 height 11
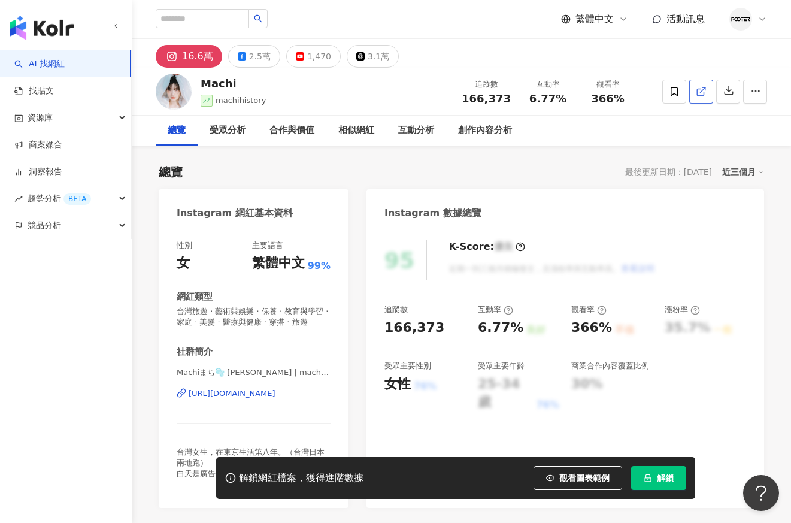
click at [703, 95] on icon at bounding box center [700, 92] width 7 height 7
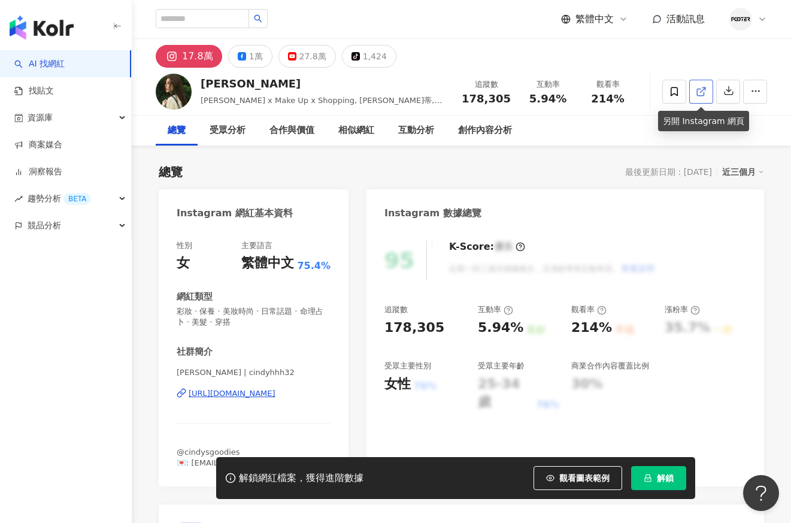
click at [701, 98] on span at bounding box center [701, 91] width 11 height 13
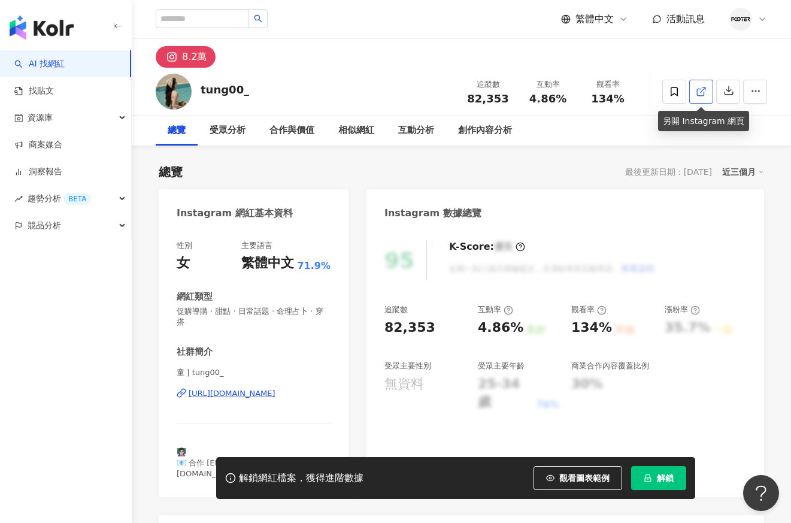
click at [703, 80] on link at bounding box center [701, 92] width 24 height 24
